Goal: Task Accomplishment & Management: Manage account settings

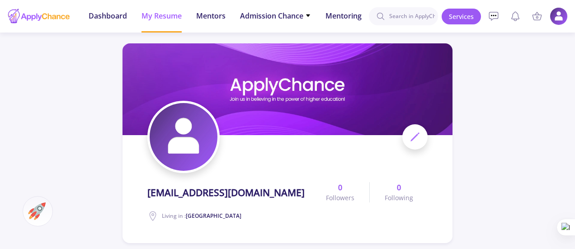
scroll to position [633, 0]
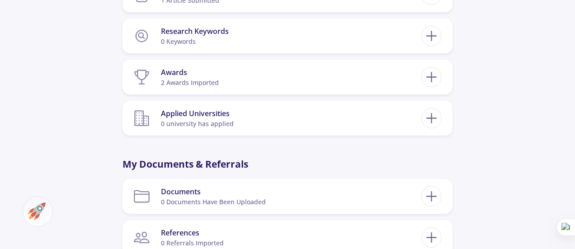
drag, startPoint x: 33, startPoint y: 212, endPoint x: 40, endPoint y: 236, distance: 25.3
click at [34, 212] on img at bounding box center [37, 211] width 18 height 18
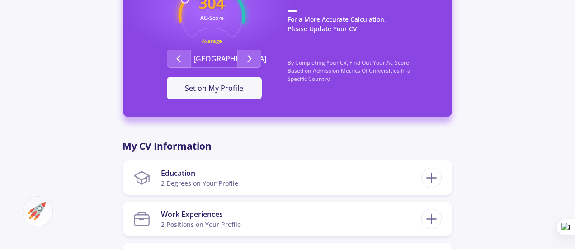
scroll to position [136, 0]
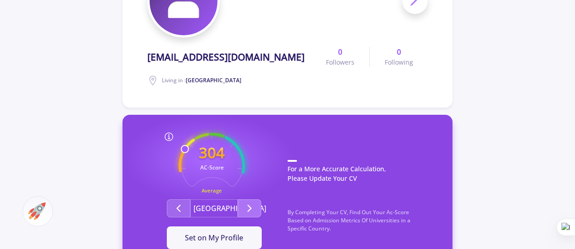
click at [243, 206] on button "Second group" at bounding box center [250, 208] width 24 height 18
click at [177, 207] on icon "Second group" at bounding box center [178, 208] width 11 height 11
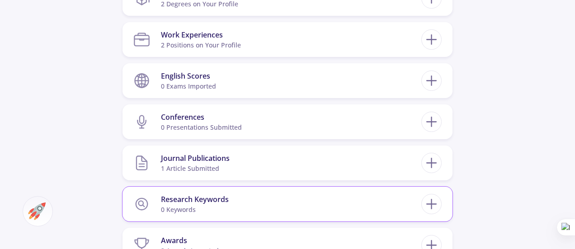
scroll to position [452, 0]
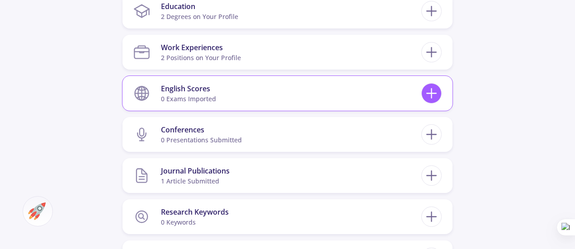
click at [430, 97] on icon at bounding box center [431, 93] width 17 height 17
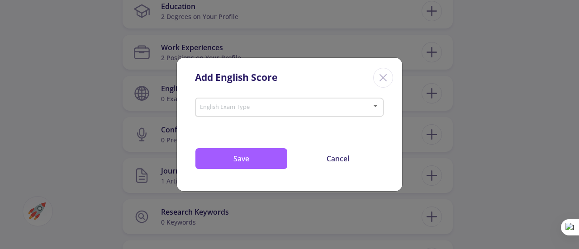
click at [273, 105] on span at bounding box center [287, 107] width 170 height 6
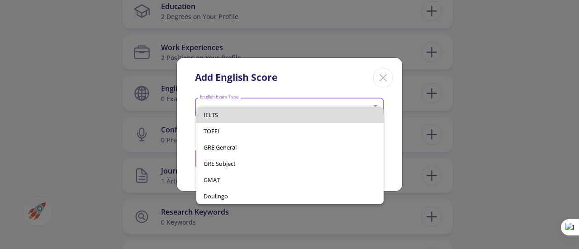
click at [223, 118] on span "IELTS" at bounding box center [289, 115] width 172 height 16
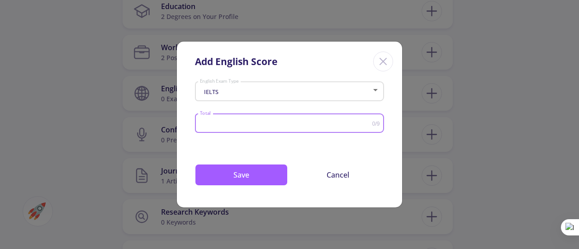
click at [256, 127] on input "Total" at bounding box center [285, 123] width 173 height 7
type input "7"
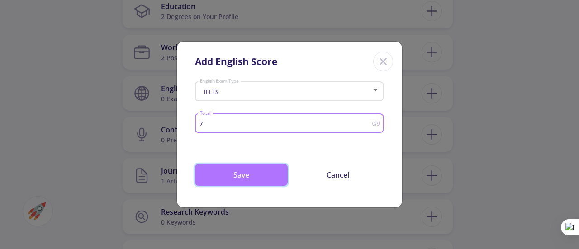
click at [241, 170] on button "Save" at bounding box center [241, 175] width 93 height 22
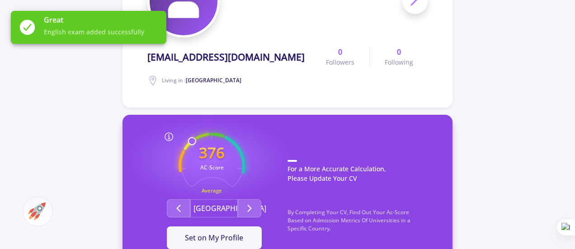
scroll to position [181, 0]
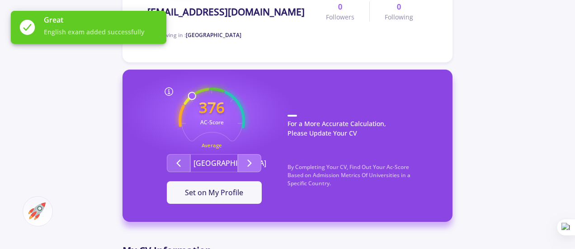
click at [244, 164] on icon "Second group" at bounding box center [249, 163] width 11 height 11
click at [182, 169] on icon "Second group" at bounding box center [178, 163] width 11 height 11
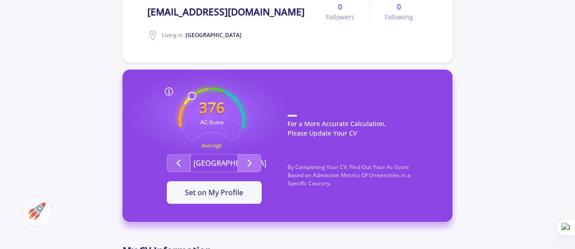
click at [242, 166] on button "Second group" at bounding box center [250, 163] width 24 height 18
click at [231, 188] on span "Set on My Profile" at bounding box center [214, 193] width 58 height 10
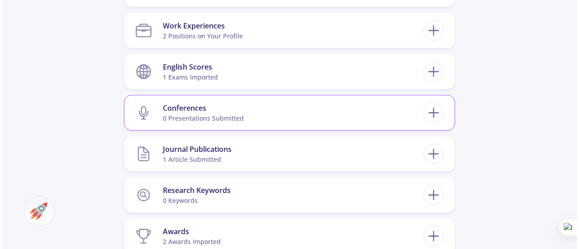
scroll to position [452, 0]
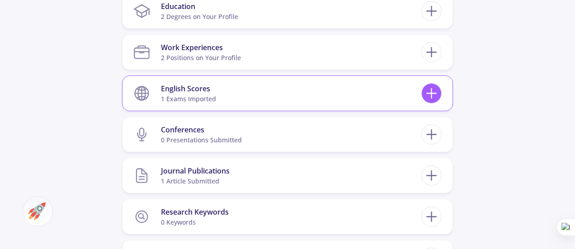
click at [435, 94] on icon at bounding box center [431, 93] width 17 height 17
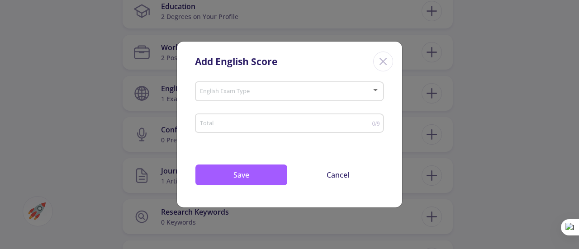
click at [381, 64] on line "Close" at bounding box center [383, 61] width 6 height 6
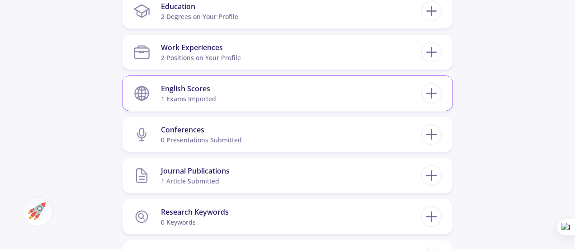
click at [381, 93] on section "English Scores 1 exams imported" at bounding box center [277, 94] width 288 height 28
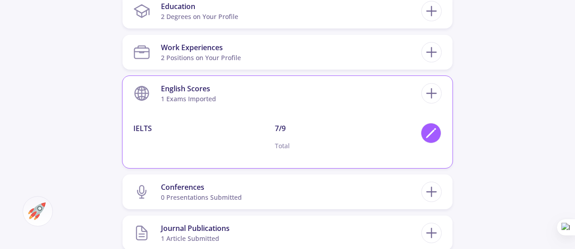
click at [425, 132] on icon at bounding box center [431, 133] width 12 height 12
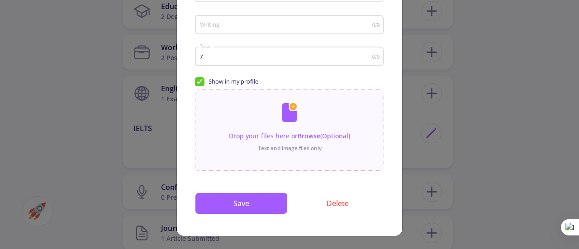
scroll to position [199, 0]
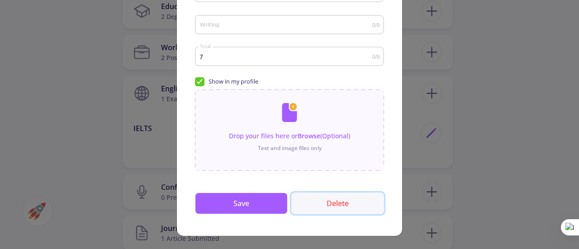
click at [335, 209] on button "Delete" at bounding box center [337, 204] width 93 height 22
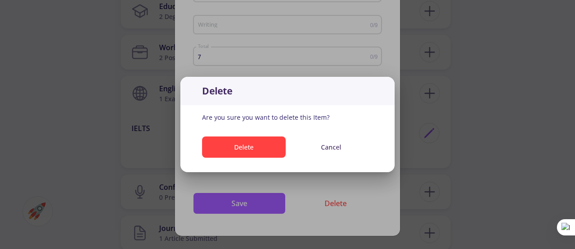
scroll to position [0, 0]
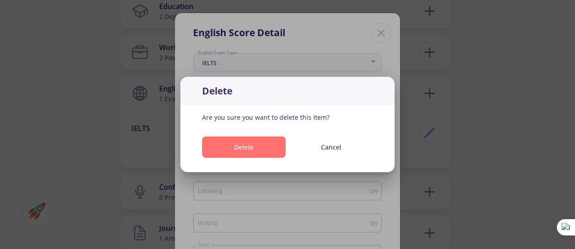
click at [258, 145] on button "Delete" at bounding box center [244, 147] width 84 height 21
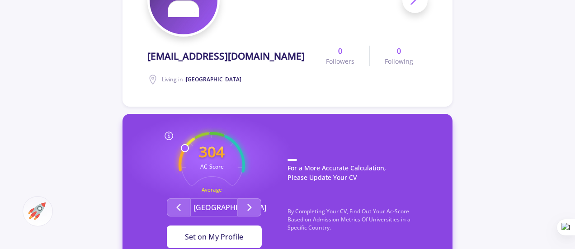
scroll to position [136, 0]
